Goal: Task Accomplishment & Management: Use online tool/utility

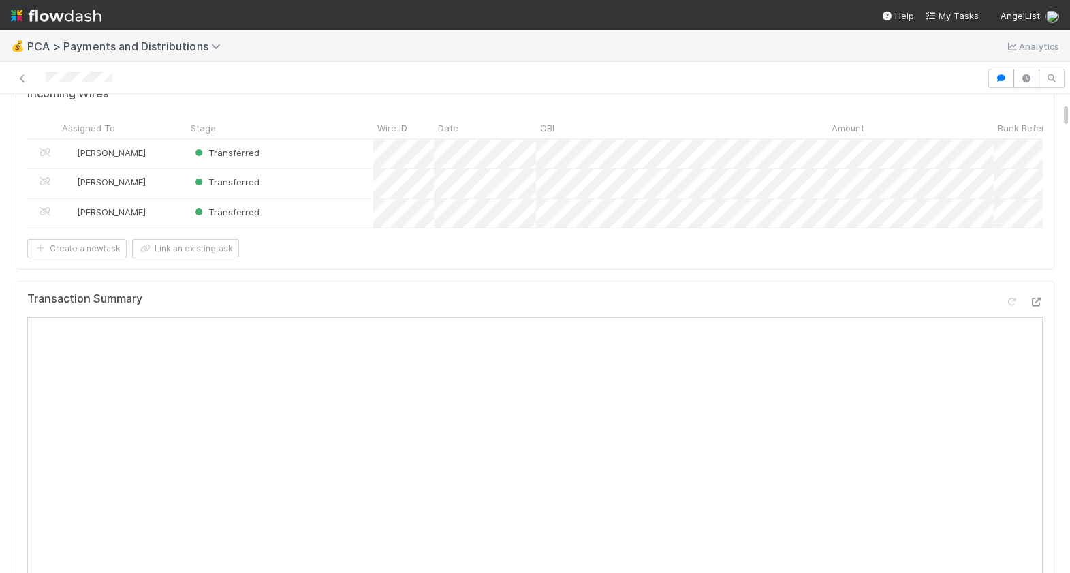
scroll to position [150, 0]
click at [1039, 298] on icon at bounding box center [1036, 302] width 14 height 9
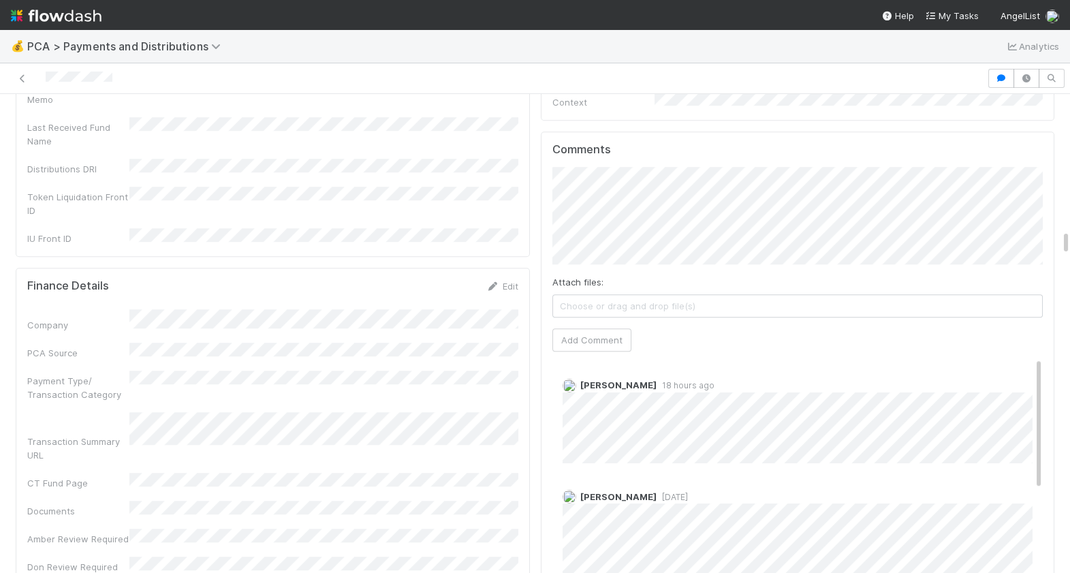
scroll to position [2517, 0]
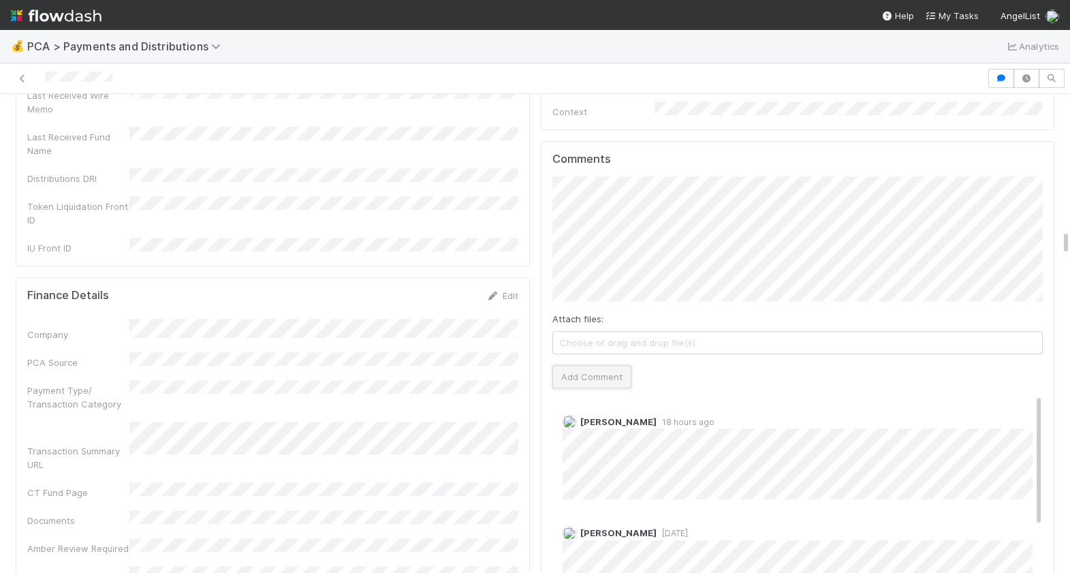
click at [610, 365] on button "Add Comment" at bounding box center [591, 376] width 79 height 23
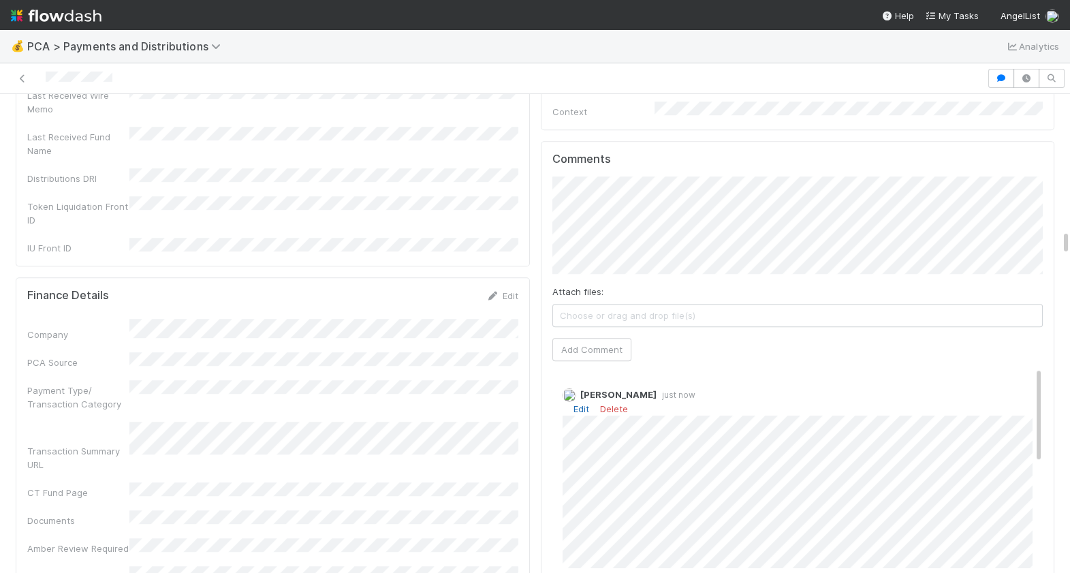
click at [576, 403] on link "Edit" at bounding box center [581, 408] width 16 height 11
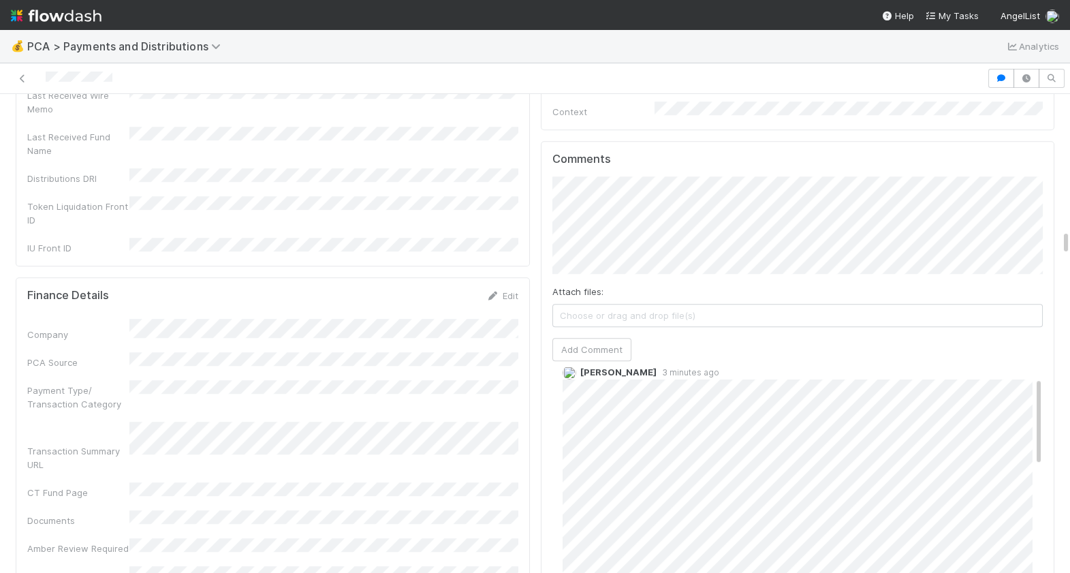
scroll to position [31, 0]
click at [267, 16] on nav "Help My Tasks AngelList" at bounding box center [535, 15] width 1070 height 30
click at [581, 373] on link "Edit" at bounding box center [581, 378] width 16 height 11
click at [650, 176] on span "Ronalie Nova" at bounding box center [627, 177] width 56 height 11
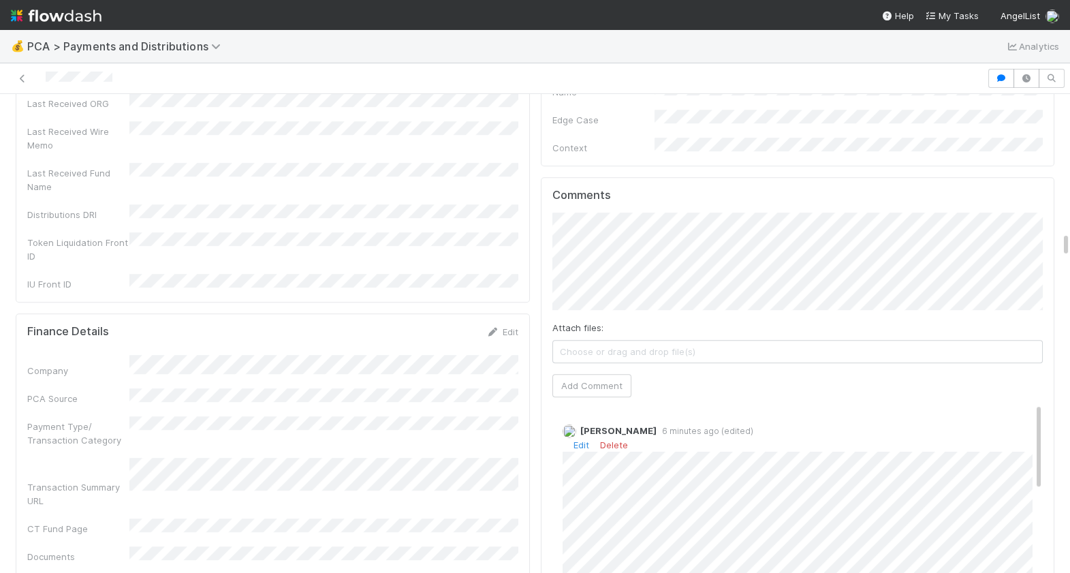
scroll to position [2465, 0]
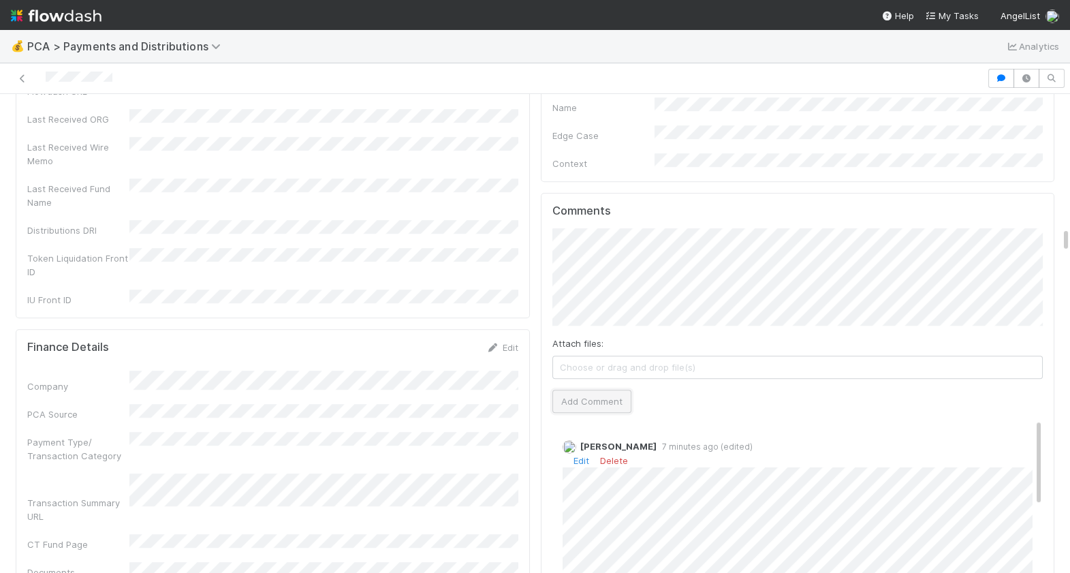
click at [590, 390] on button "Add Comment" at bounding box center [591, 401] width 79 height 23
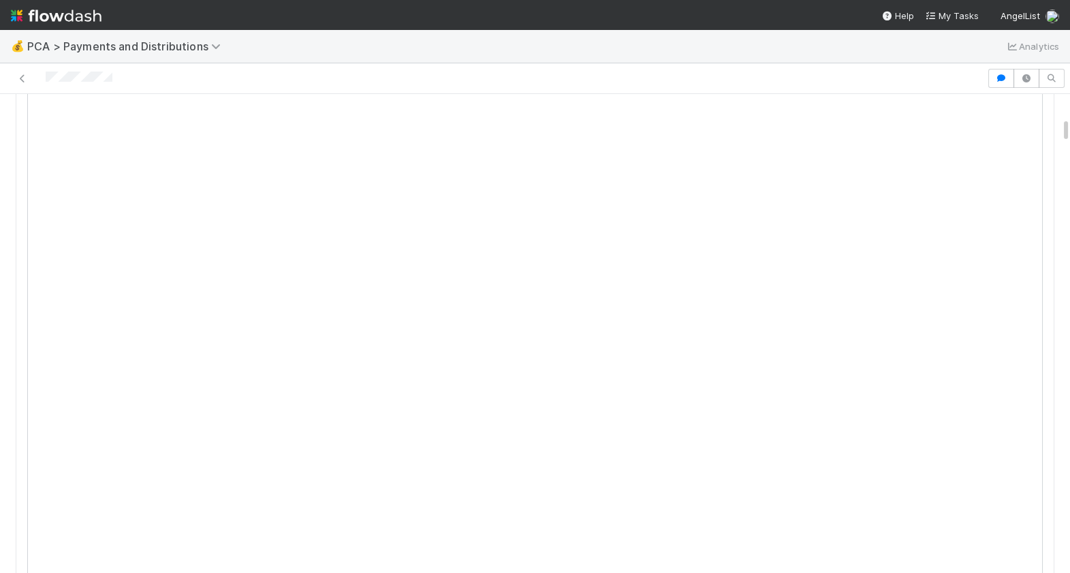
scroll to position [0, 0]
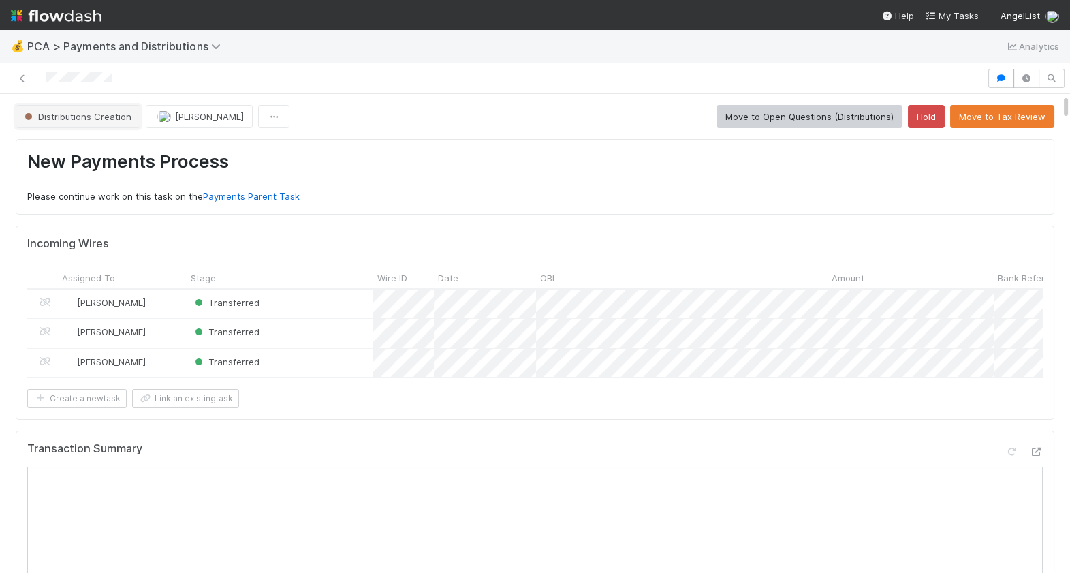
click at [100, 119] on span "Distributions Creation" at bounding box center [77, 116] width 110 height 11
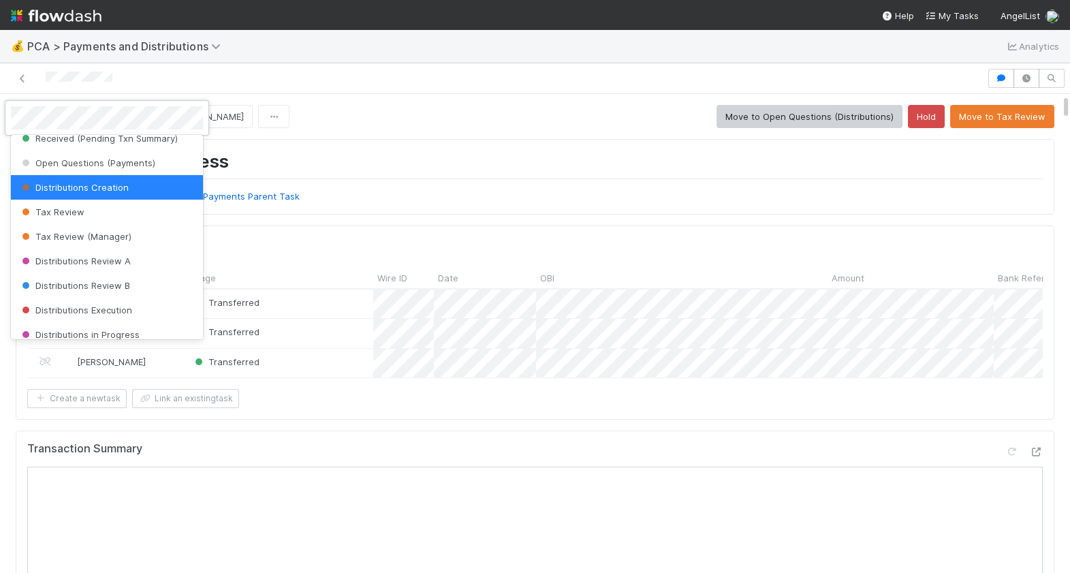
scroll to position [427, 0]
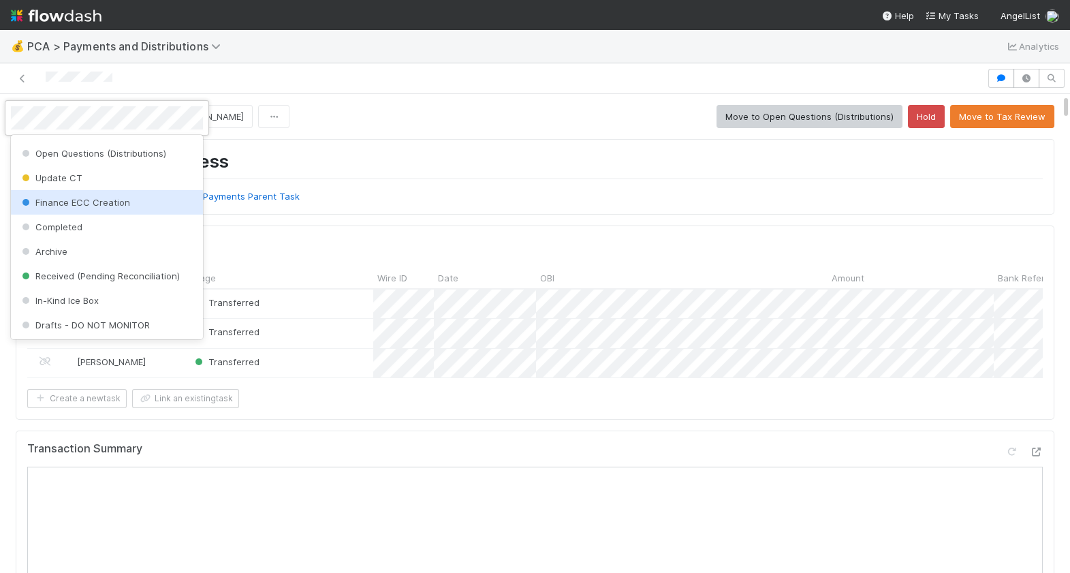
click at [106, 202] on span "Finance ECC Creation" at bounding box center [74, 202] width 111 height 11
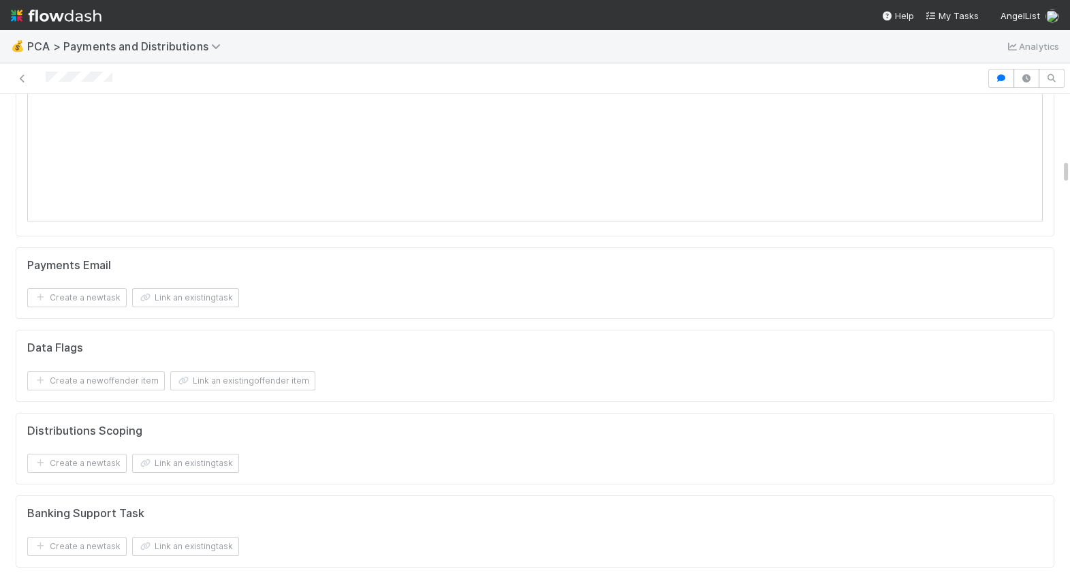
scroll to position [1280, 0]
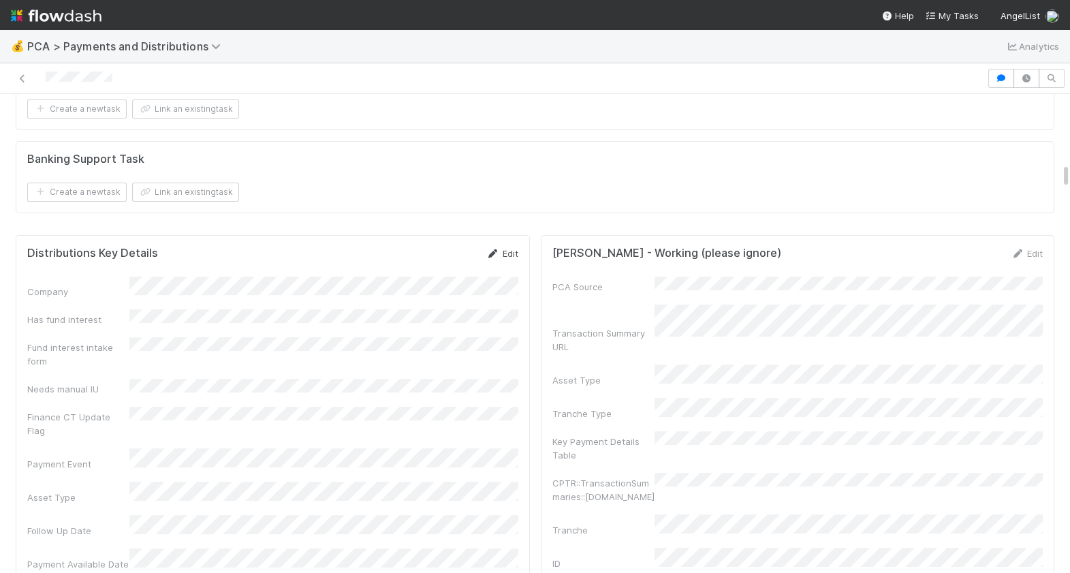
click at [508, 248] on link "Edit" at bounding box center [502, 253] width 32 height 11
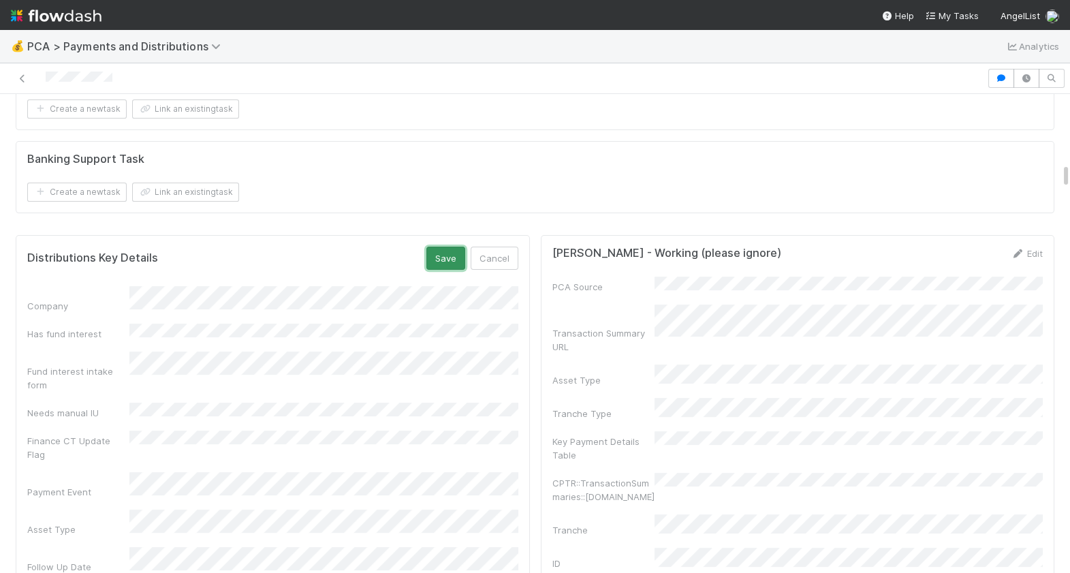
click at [457, 255] on button "Save" at bounding box center [445, 258] width 39 height 23
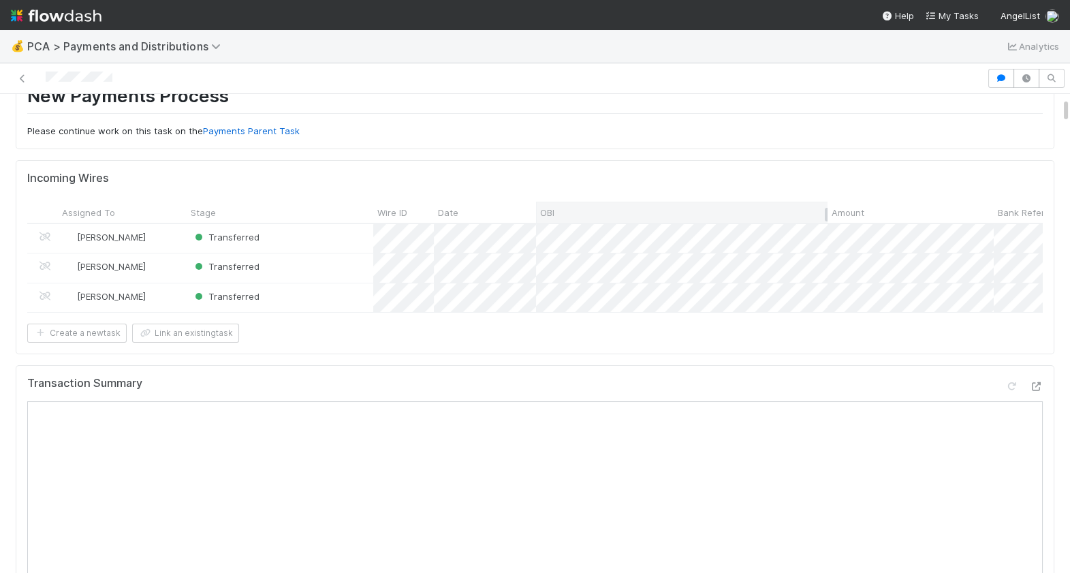
scroll to position [0, 0]
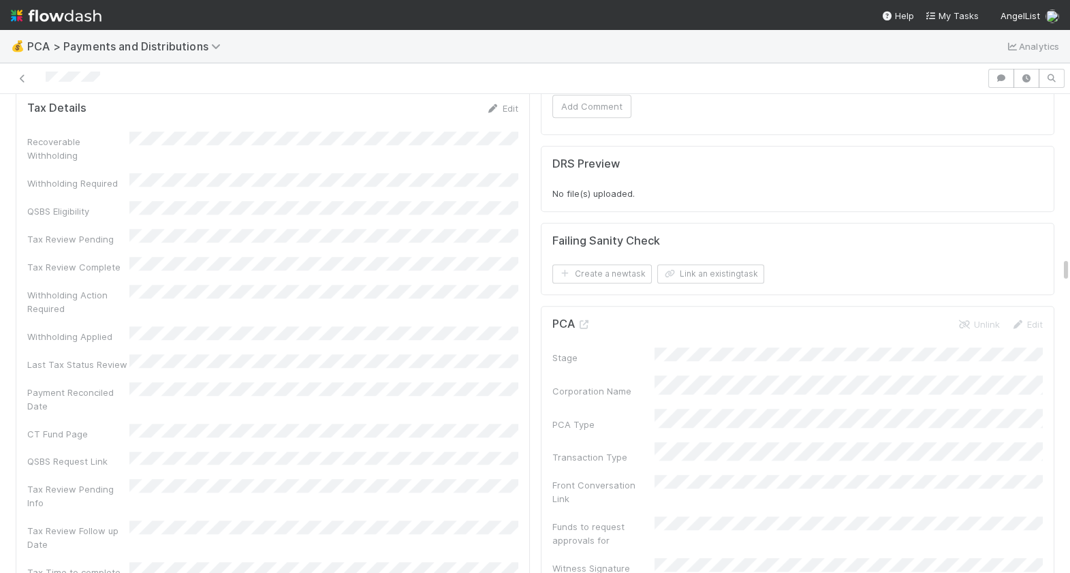
scroll to position [3168, 0]
click at [584, 318] on icon at bounding box center [585, 322] width 14 height 9
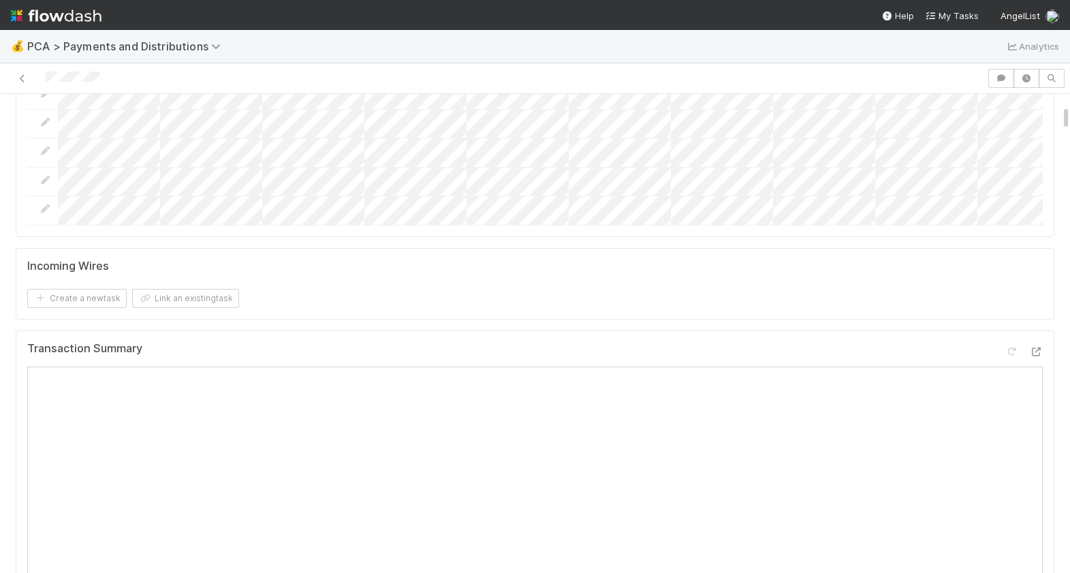
scroll to position [262, 0]
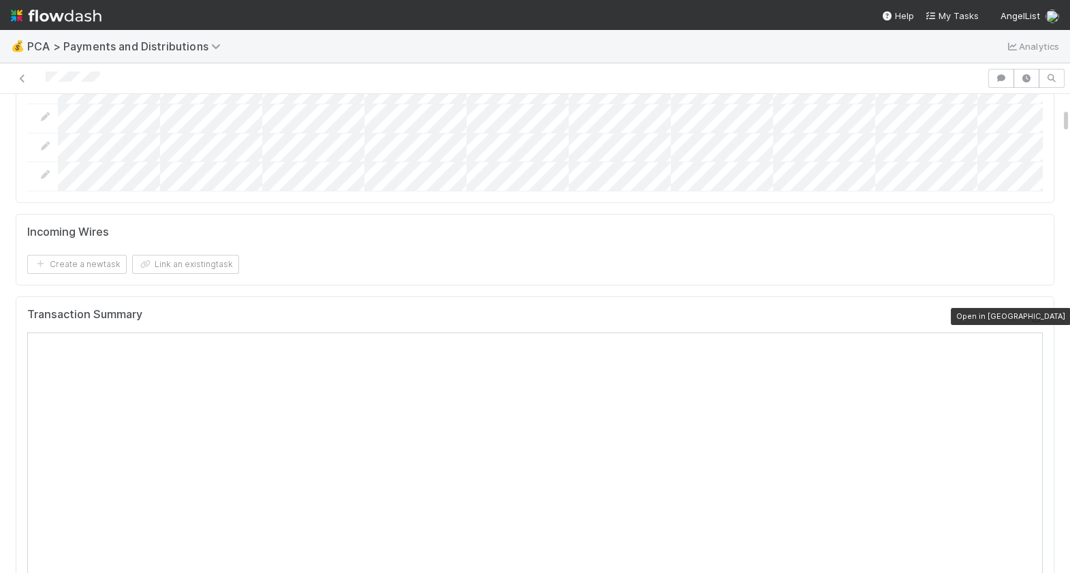
click at [1032, 313] on icon at bounding box center [1036, 317] width 14 height 9
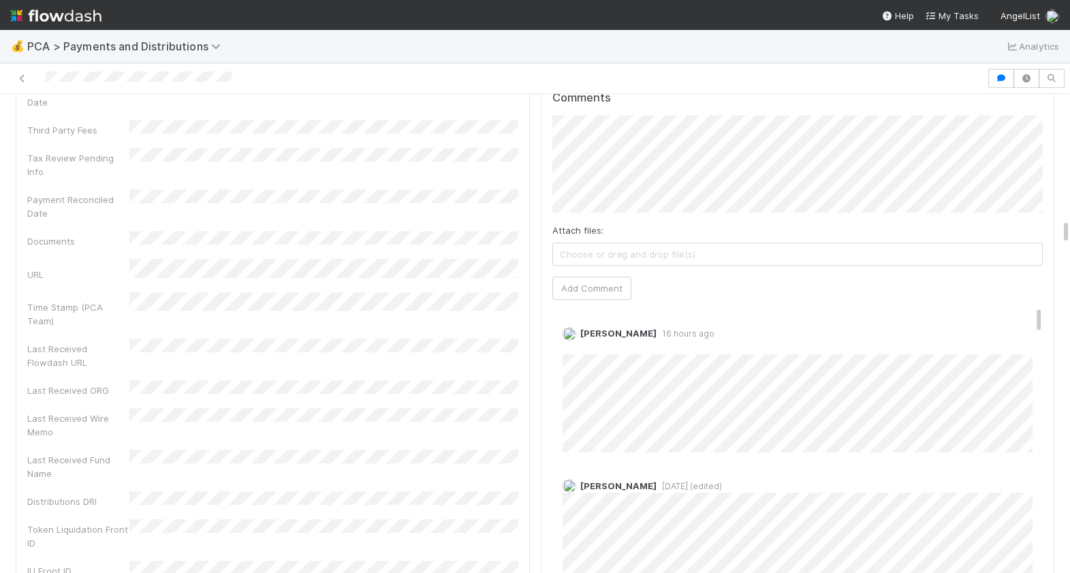
scroll to position [2491, 0]
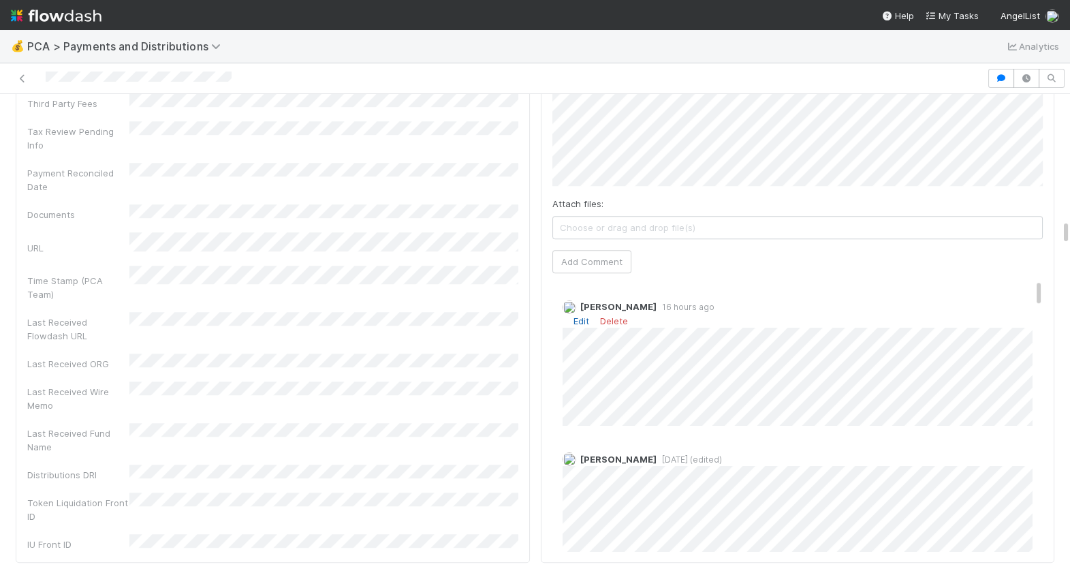
click at [580, 315] on link "Edit" at bounding box center [581, 320] width 16 height 11
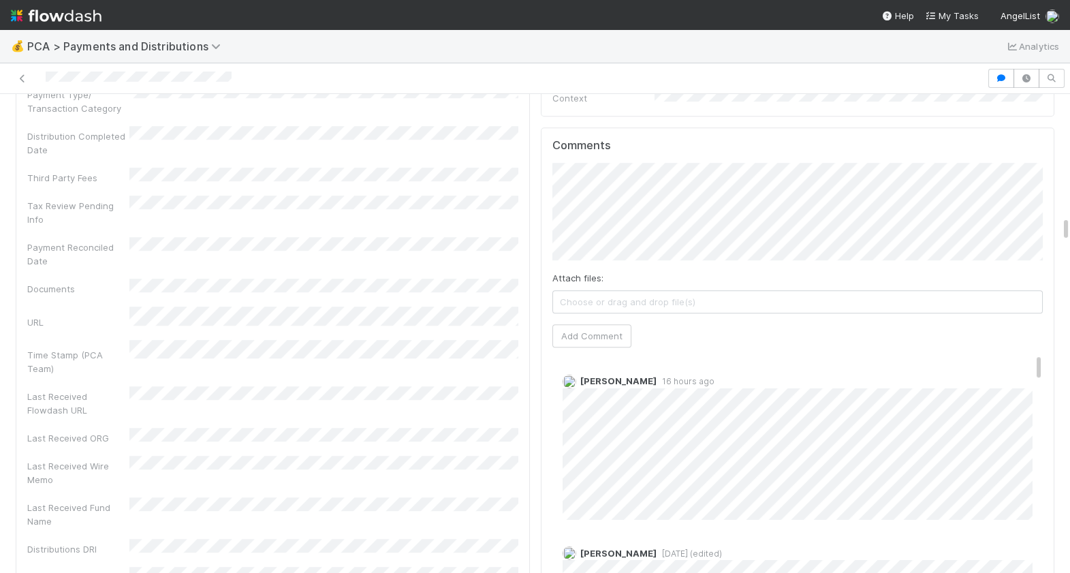
scroll to position [2406, 0]
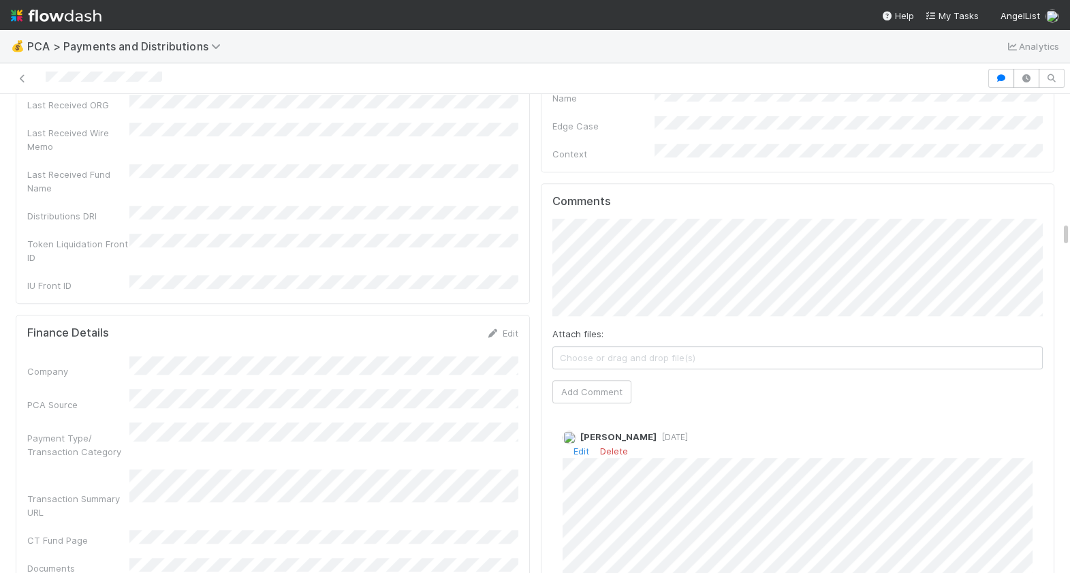
scroll to position [2425, 0]
click at [582, 442] on link "Edit" at bounding box center [581, 447] width 16 height 11
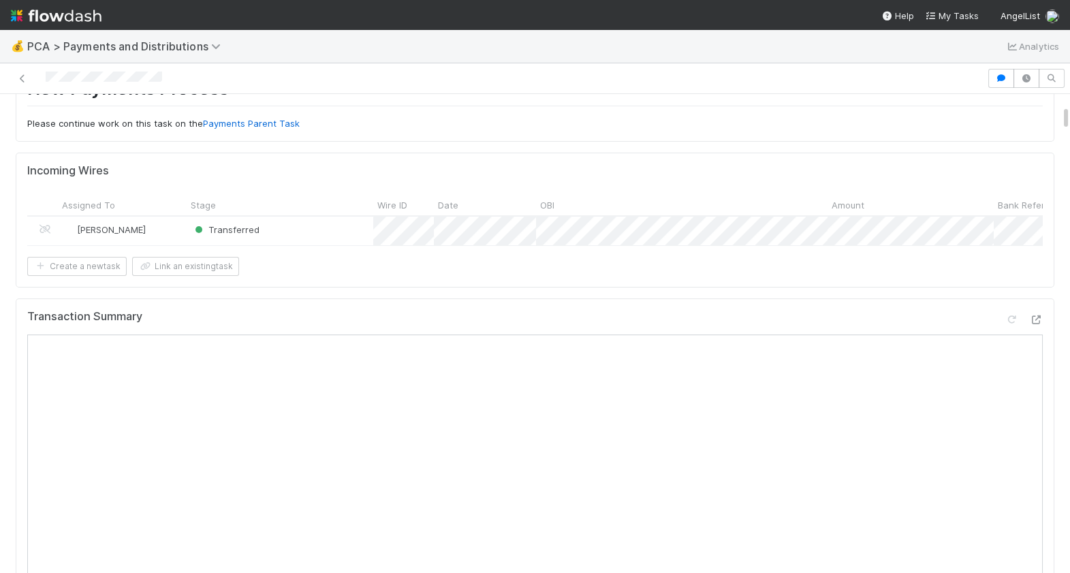
scroll to position [0, 0]
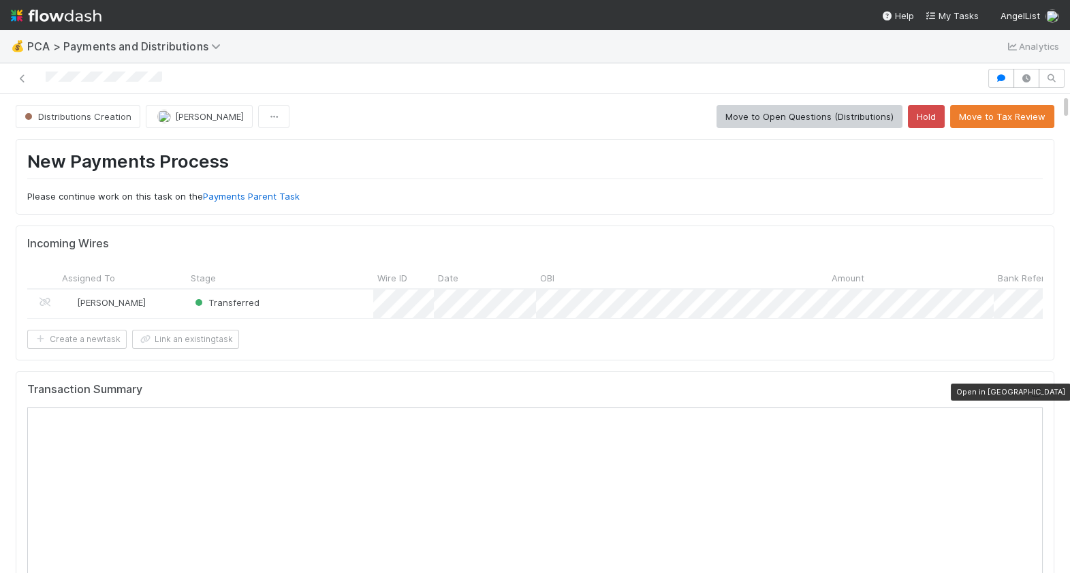
click at [1041, 396] on div at bounding box center [1036, 392] width 14 height 14
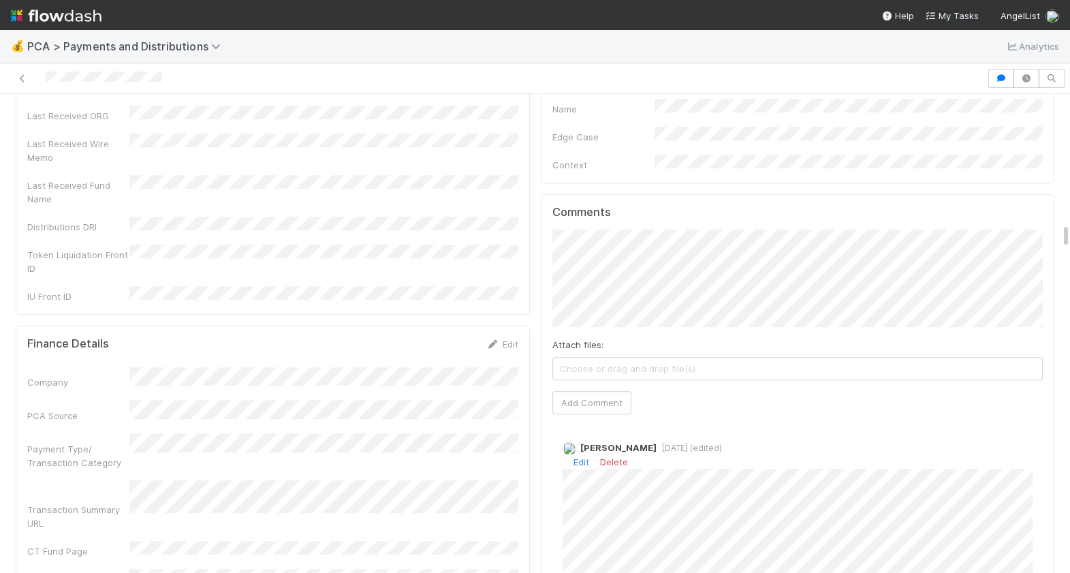
scroll to position [2425, 0]
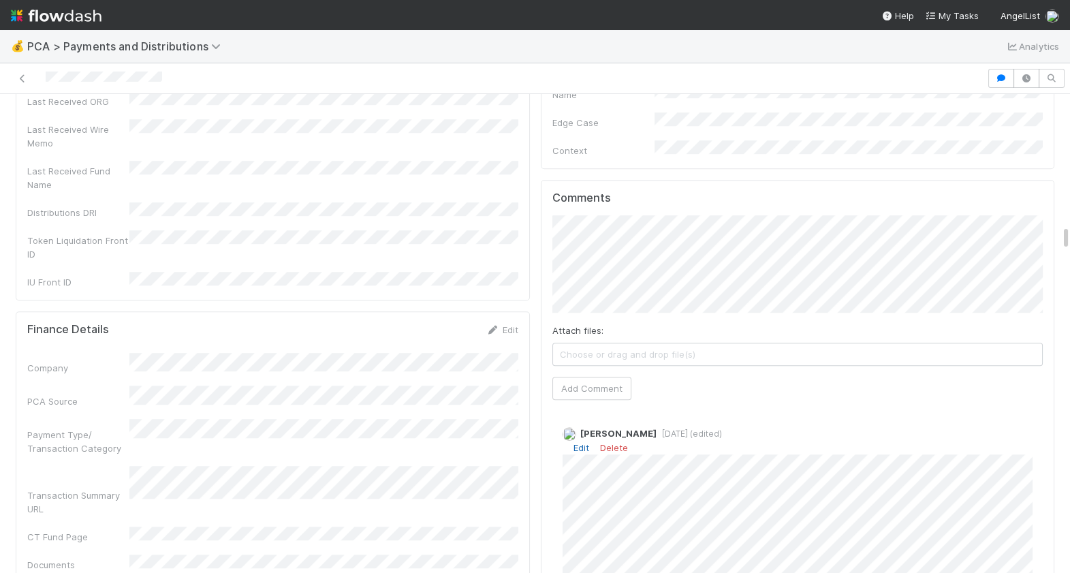
click at [582, 442] on link "Edit" at bounding box center [581, 447] width 16 height 11
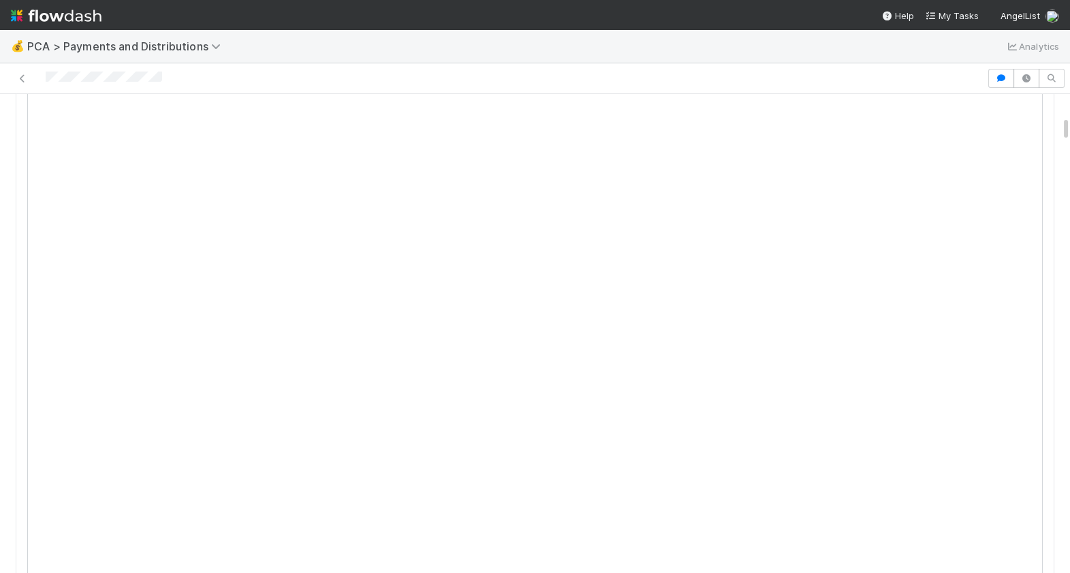
scroll to position [0, 0]
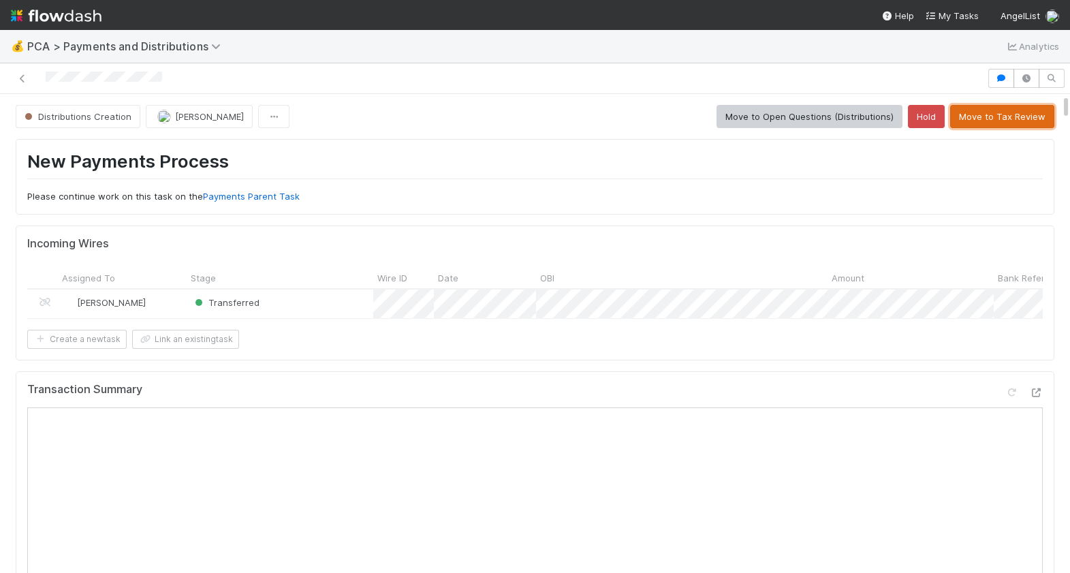
click at [996, 118] on button "Move to Tax Review" at bounding box center [1002, 116] width 104 height 23
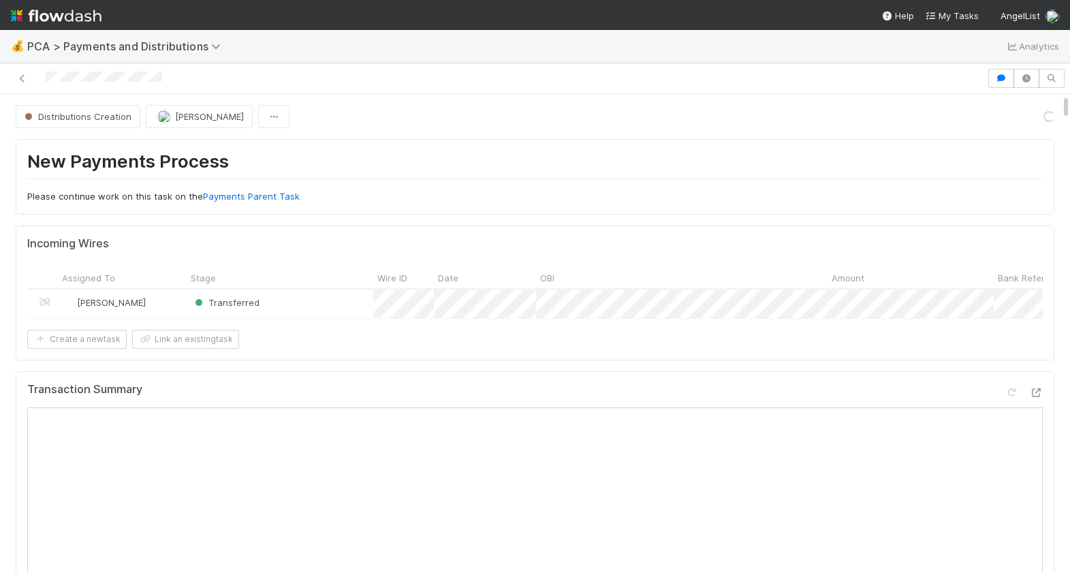
click at [145, 81] on div at bounding box center [493, 78] width 976 height 19
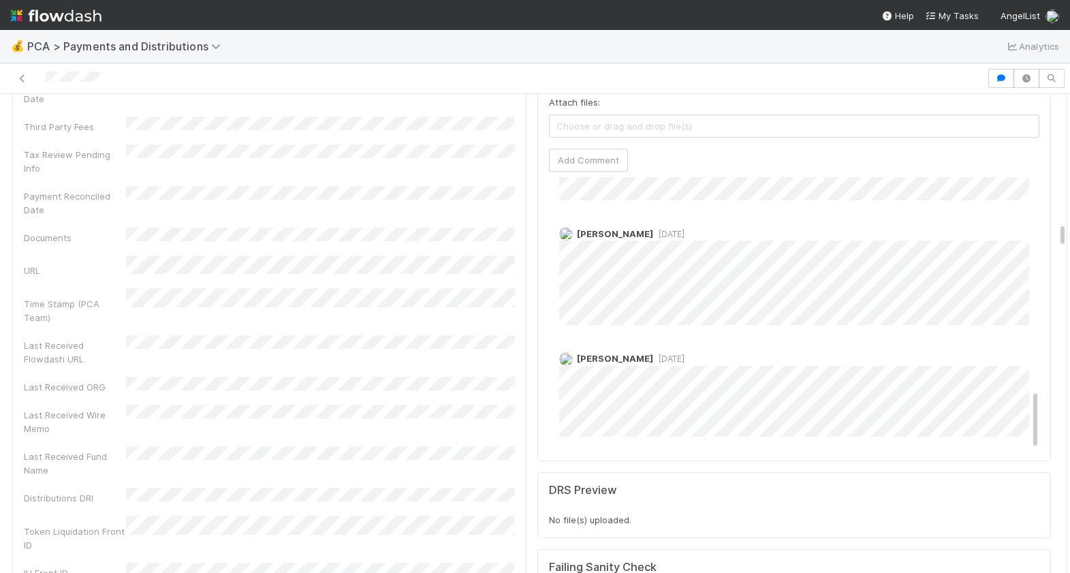
scroll to position [2571, 0]
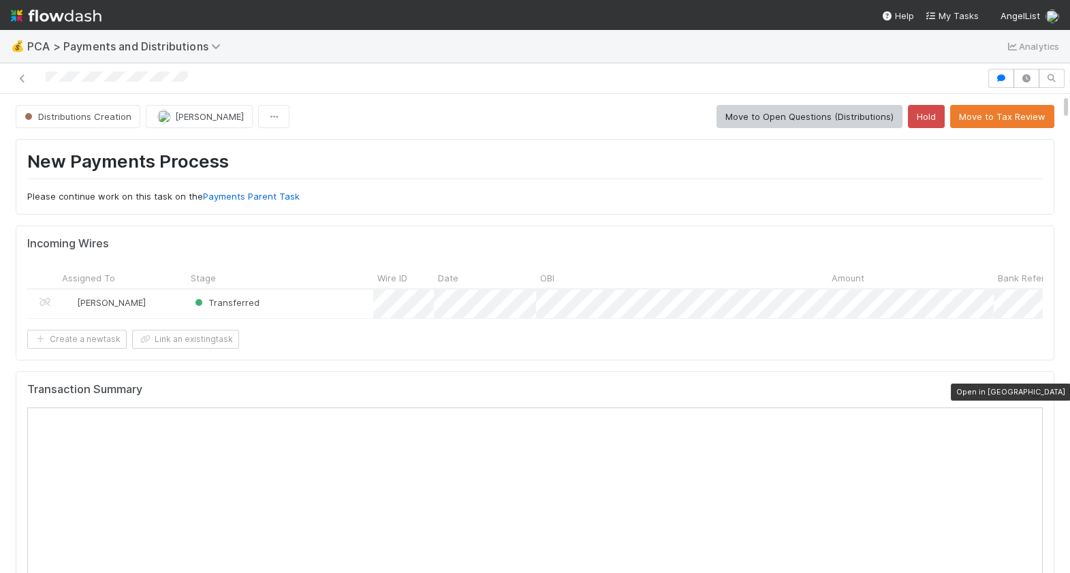
click at [1034, 390] on icon at bounding box center [1036, 392] width 14 height 9
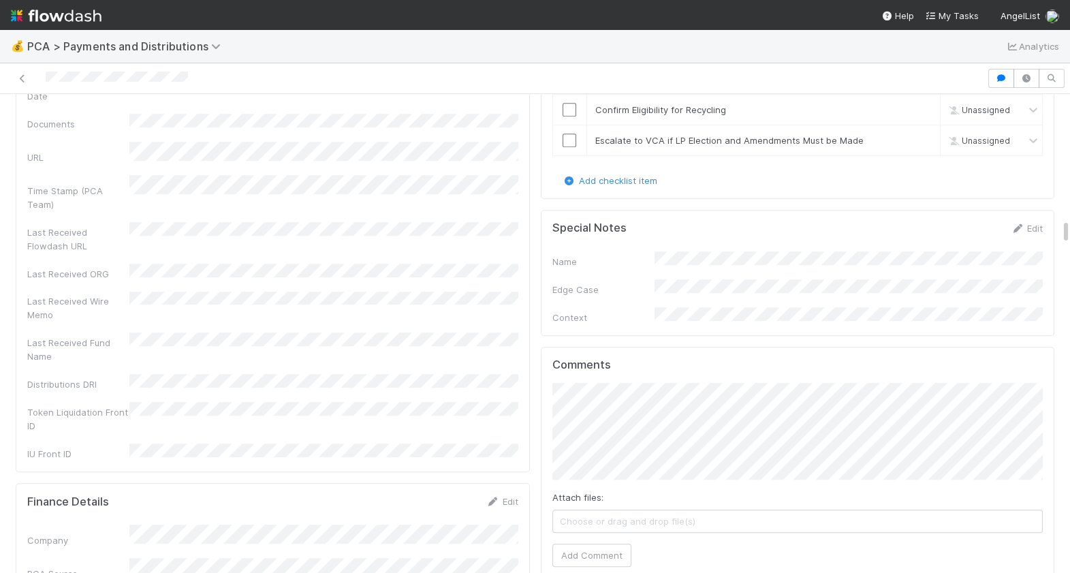
scroll to position [2350, 0]
click at [585, 544] on button "Add Comment" at bounding box center [591, 555] width 79 height 23
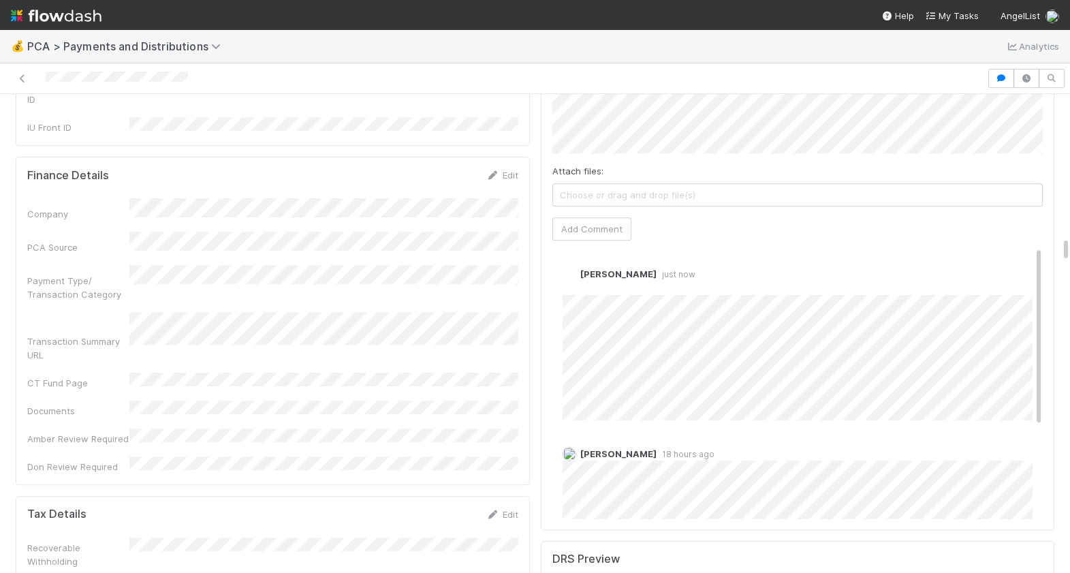
scroll to position [2684, 0]
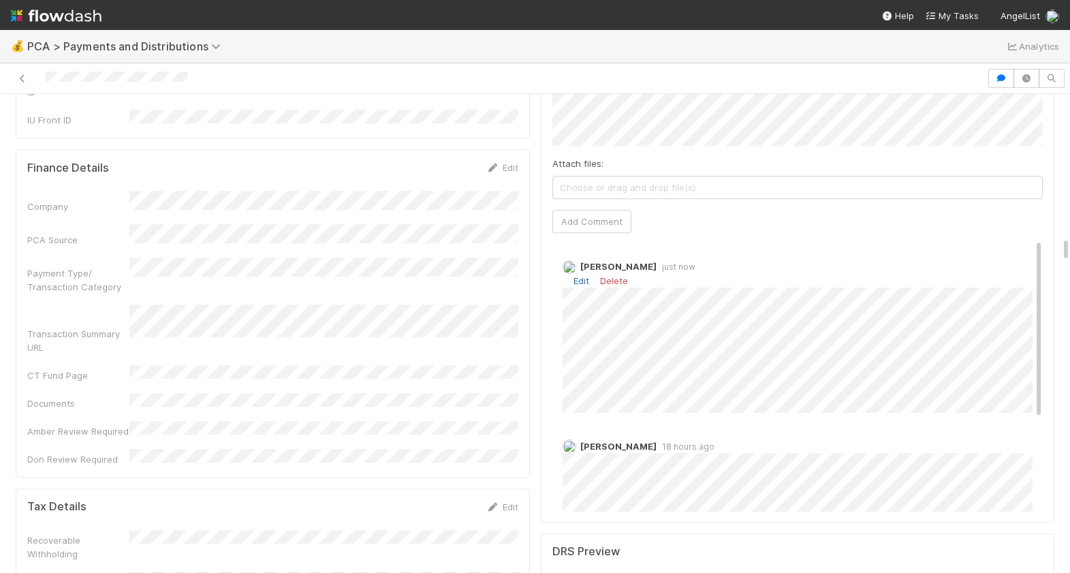
click at [580, 275] on link "Edit" at bounding box center [581, 280] width 16 height 11
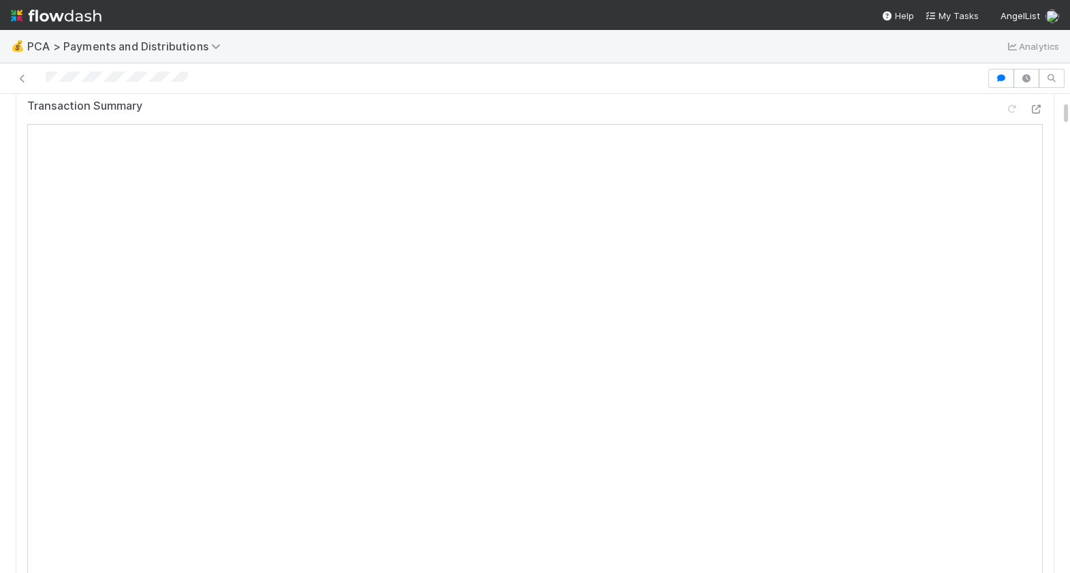
scroll to position [0, 0]
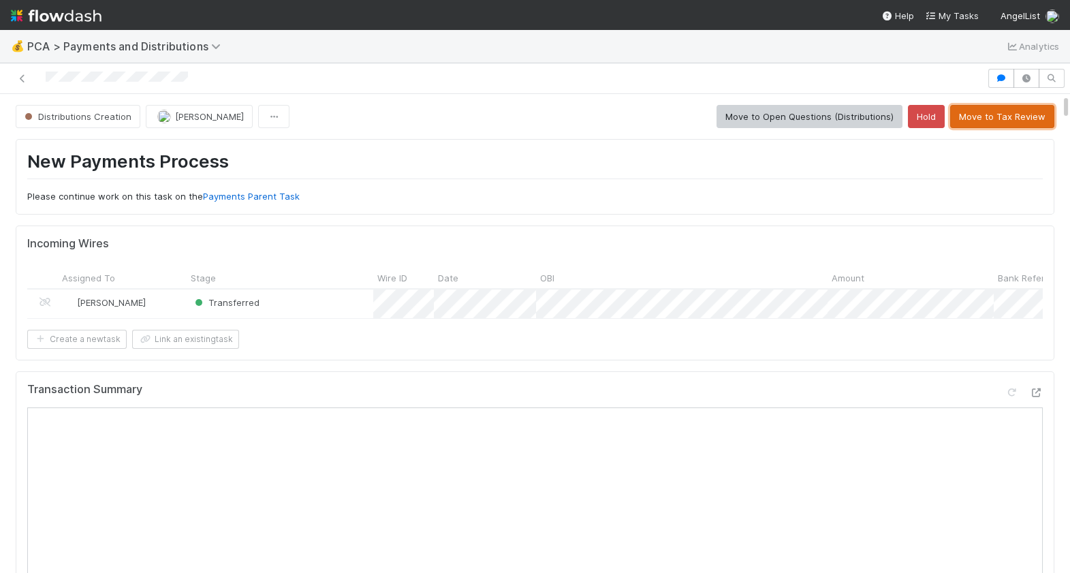
click at [1009, 115] on button "Move to Tax Review" at bounding box center [1002, 116] width 104 height 23
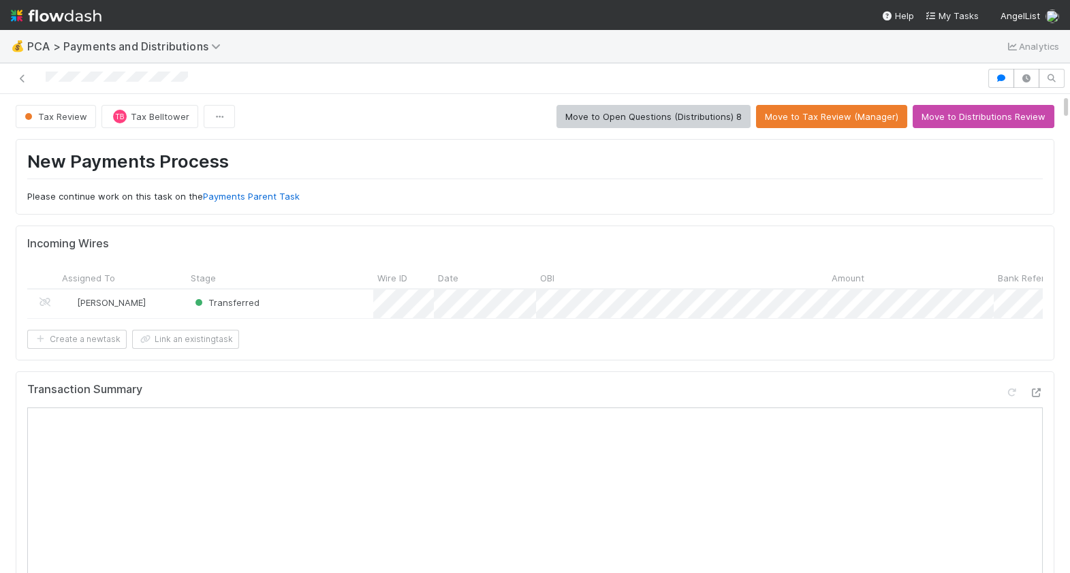
click at [47, 76] on div at bounding box center [493, 78] width 976 height 19
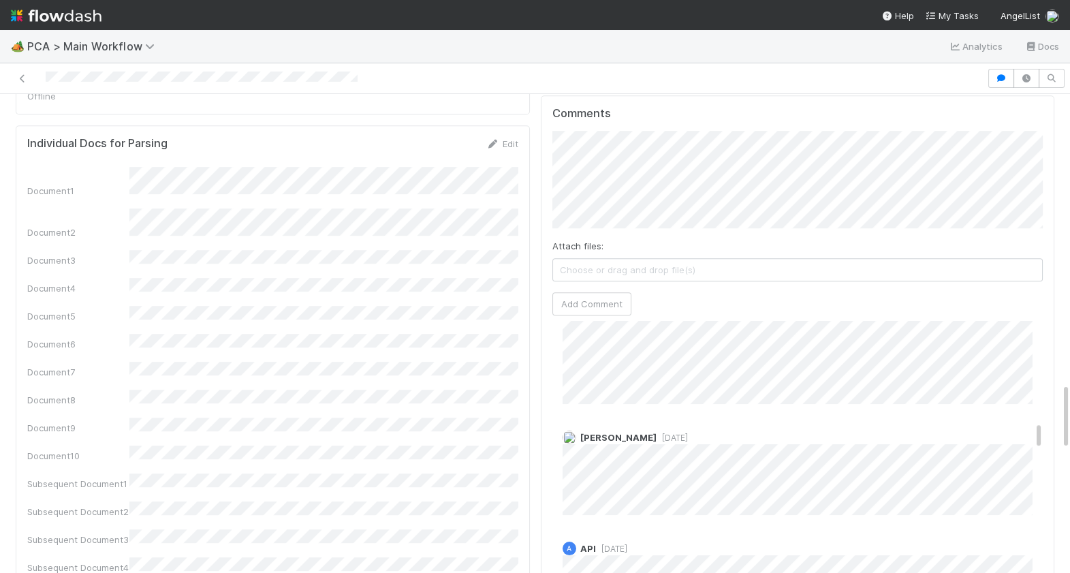
scroll to position [964, 0]
